Goal: Register for event/course

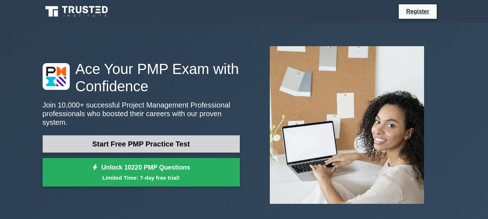
click at [125, 141] on link "Start Free PMP Practice Test" at bounding box center [141, 144] width 197 height 17
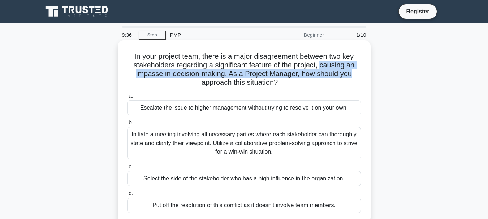
drag, startPoint x: 322, startPoint y: 66, endPoint x: 357, endPoint y: 70, distance: 34.9
click at [357, 70] on h5 "In your project team, there is a major disagreement between two key stakeholder…" at bounding box center [245, 69] width 236 height 35
click at [365, 72] on div "In your project team, there is a major disagreement between two key stakeholder…" at bounding box center [244, 131] width 247 height 177
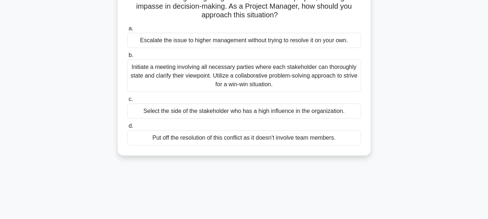
scroll to position [72, 0]
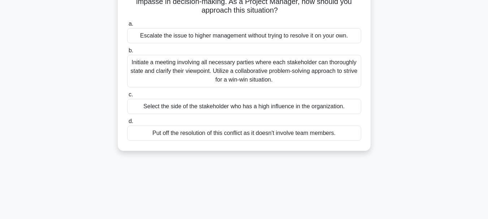
click at [168, 73] on div "Initiate a meeting involving all necessary parties where each stakeholder can t…" at bounding box center [244, 71] width 234 height 33
click at [127, 53] on input "b. Initiate a meeting involving all necessary parties where each stakeholder ca…" at bounding box center [127, 50] width 0 height 5
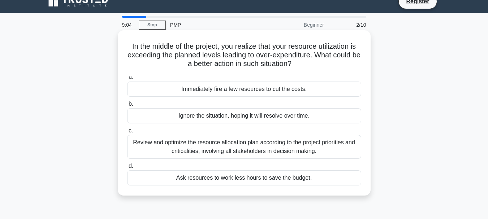
scroll to position [0, 0]
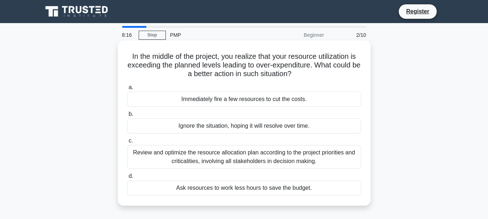
click at [198, 162] on div "Review and optimize the resource allocation plan according to the project prior…" at bounding box center [244, 157] width 234 height 24
click at [127, 144] on input "c. Review and optimize the resource allocation plan according to the project pr…" at bounding box center [127, 141] width 0 height 5
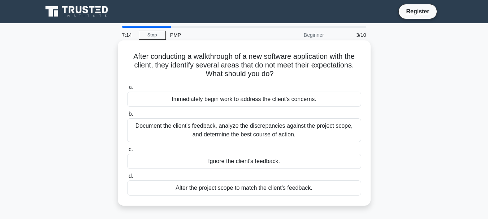
click at [206, 132] on div "Document the client's feedback, analyze the discrepancies against the project s…" at bounding box center [244, 131] width 234 height 24
click at [127, 117] on input "b. Document the client's feedback, analyze the discrepancies against the projec…" at bounding box center [127, 114] width 0 height 5
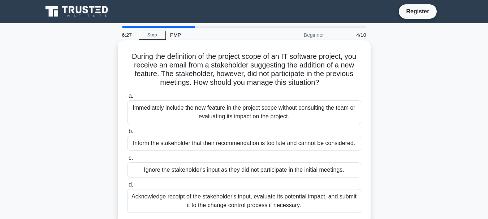
click at [215, 205] on div "Acknowledge receipt of the stakeholder's input, evaluate its potential impact, …" at bounding box center [244, 201] width 234 height 24
click at [127, 188] on input "d. Acknowledge receipt of the stakeholder's input, evaluate its potential impac…" at bounding box center [127, 185] width 0 height 5
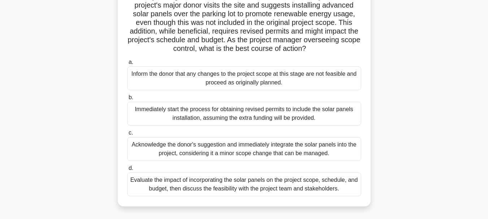
scroll to position [72, 0]
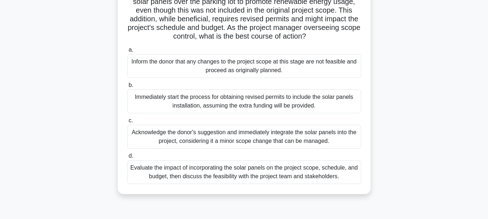
click at [230, 182] on div "Evaluate the impact of incorporating the solar panels on the project scope, sch…" at bounding box center [244, 173] width 234 height 24
click at [127, 159] on input "d. Evaluate the impact of incorporating the solar panels on the project scope, …" at bounding box center [127, 156] width 0 height 5
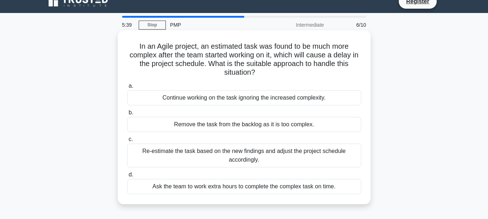
scroll to position [0, 0]
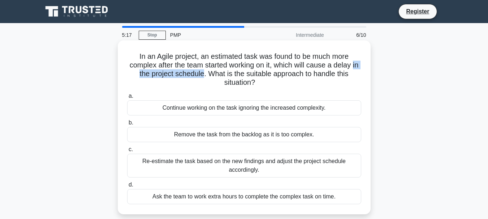
drag, startPoint x: 133, startPoint y: 73, endPoint x: 208, endPoint y: 74, distance: 75.6
click at [208, 74] on h5 "In an Agile project, an estimated task was found to be much more complex after …" at bounding box center [245, 69] width 236 height 35
click at [214, 83] on h5 "In an Agile project, an estimated task was found to be much more complex after …" at bounding box center [245, 69] width 236 height 35
drag, startPoint x: 131, startPoint y: 66, endPoint x: 159, endPoint y: 66, distance: 27.8
click at [159, 66] on h5 "In an Agile project, an estimated task was found to be much more complex after …" at bounding box center [245, 69] width 236 height 35
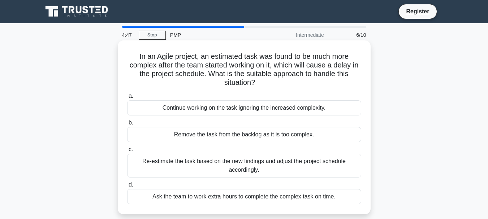
click at [163, 65] on h5 "In an Agile project, an estimated task was found to be much more complex after …" at bounding box center [245, 69] width 236 height 35
drag, startPoint x: 160, startPoint y: 65, endPoint x: 206, endPoint y: 66, distance: 45.6
click at [206, 66] on h5 "In an Agile project, an estimated task was found to be much more complex after …" at bounding box center [245, 69] width 236 height 35
click at [215, 79] on h5 "In an Agile project, an estimated task was found to be much more complex after …" at bounding box center [245, 69] width 236 height 35
click at [233, 198] on div "Ask the team to work extra hours to complete the complex task on time." at bounding box center [244, 196] width 234 height 15
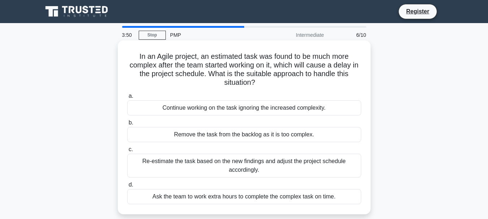
click at [127, 188] on input "d. Ask the team to work extra hours to complete the complex task on time." at bounding box center [127, 185] width 0 height 5
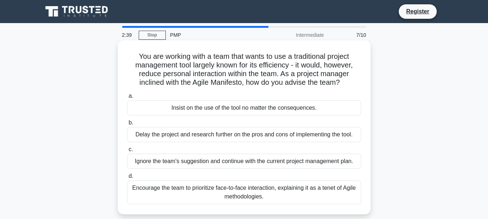
click at [232, 197] on div "Encourage the team to prioritize face-to-face interaction, explaining it as a t…" at bounding box center [244, 193] width 234 height 24
click at [127, 179] on input "d. Encourage the team to prioritize face-to-face interaction, explaining it as …" at bounding box center [127, 176] width 0 height 5
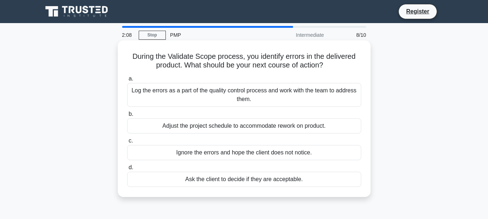
click at [197, 98] on div "Log the errors as a part of the quality control process and work with the team …" at bounding box center [244, 95] width 234 height 24
click at [127, 81] on input "a. Log the errors as a part of the quality control process and work with the te…" at bounding box center [127, 79] width 0 height 5
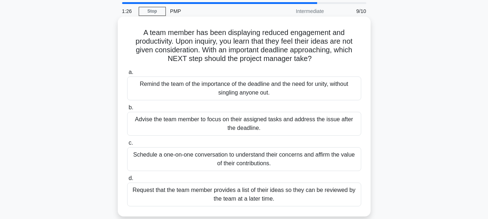
scroll to position [36, 0]
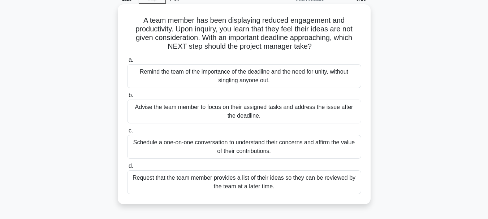
click at [229, 146] on div "Schedule a one-on-one conversation to understand their concerns and affirm the …" at bounding box center [244, 147] width 234 height 24
click at [127, 133] on input "c. Schedule a one-on-one conversation to understand their concerns and affirm t…" at bounding box center [127, 131] width 0 height 5
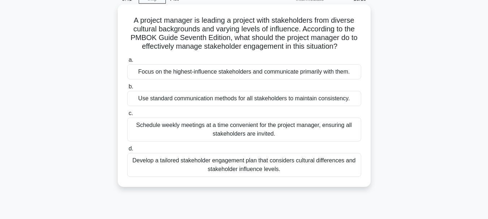
click at [209, 129] on div "Schedule weekly meetings at a time convenient for the project manager, ensuring…" at bounding box center [244, 130] width 234 height 24
click at [127, 116] on input "c. Schedule weekly meetings at a time convenient for the project manager, ensur…" at bounding box center [127, 113] width 0 height 5
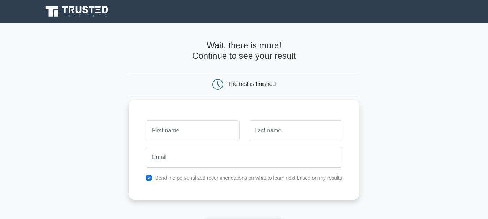
click at [186, 133] on input "text" at bounding box center [193, 130] width 94 height 21
type input "jeevan"
type input "mallick"
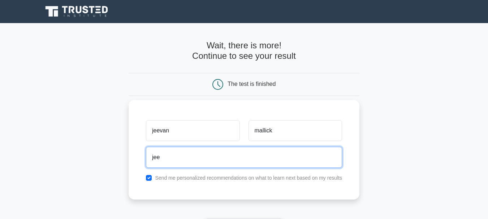
type input "jeevanmallick@gmail.com"
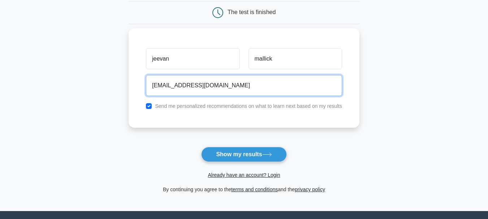
scroll to position [72, 0]
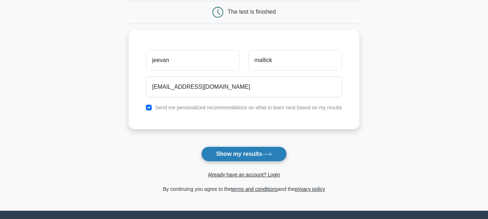
click at [244, 157] on button "Show my results" at bounding box center [243, 154] width 85 height 15
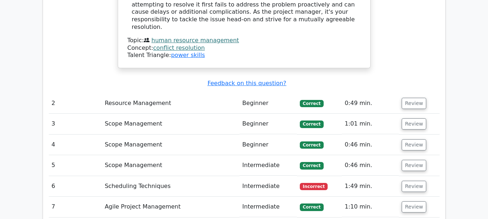
scroll to position [976, 0]
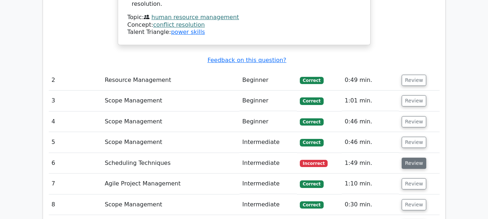
click at [413, 158] on button "Review" at bounding box center [414, 163] width 25 height 11
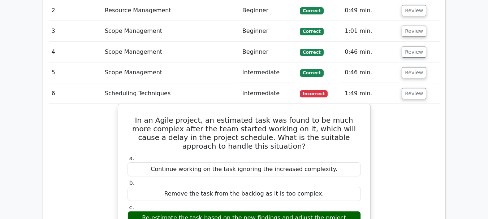
scroll to position [1048, 0]
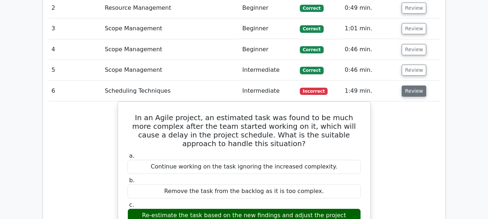
click at [412, 86] on button "Review" at bounding box center [414, 91] width 25 height 11
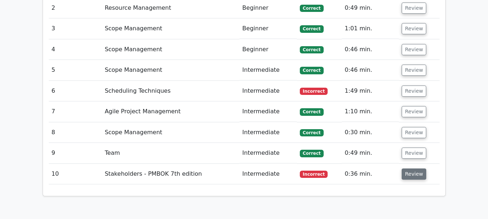
click at [416, 169] on button "Review" at bounding box center [414, 174] width 25 height 11
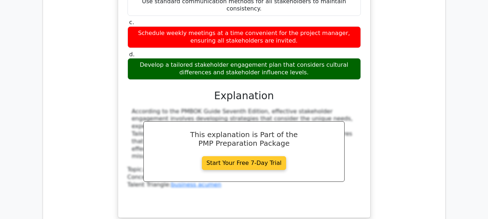
scroll to position [1338, 0]
